Goal: Task Accomplishment & Management: Manage account settings

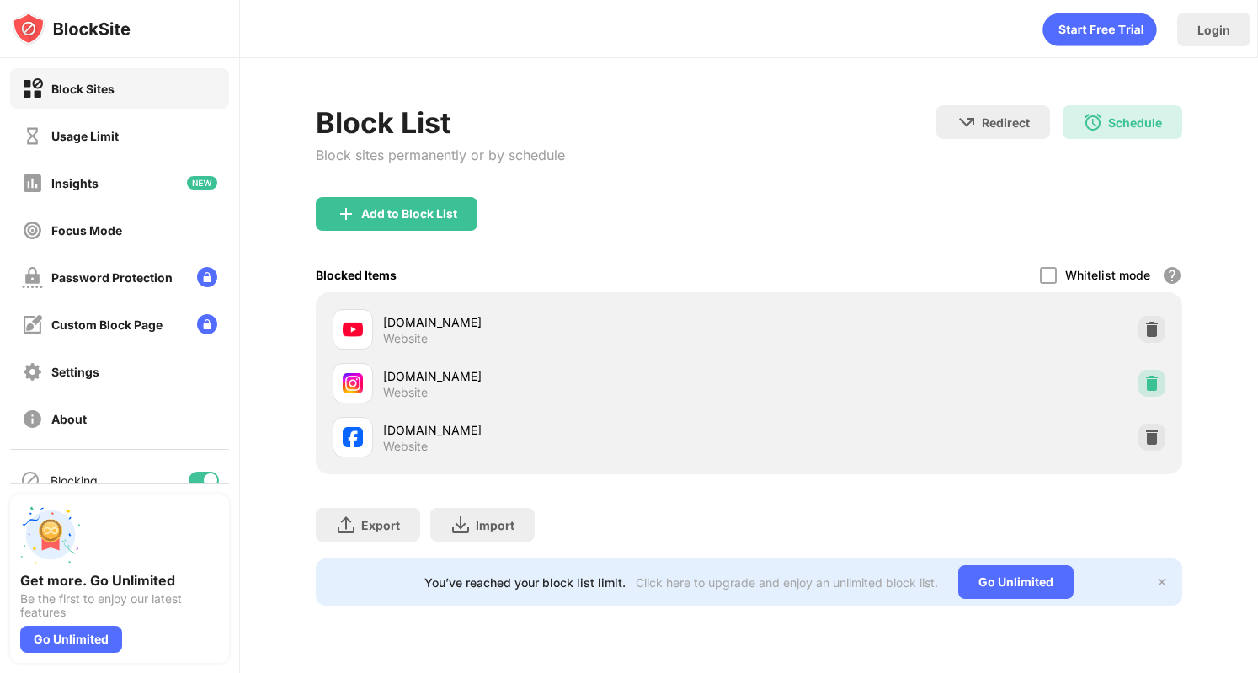
click at [1152, 395] on div at bounding box center [1151, 383] width 27 height 27
